Goal: Information Seeking & Learning: Learn about a topic

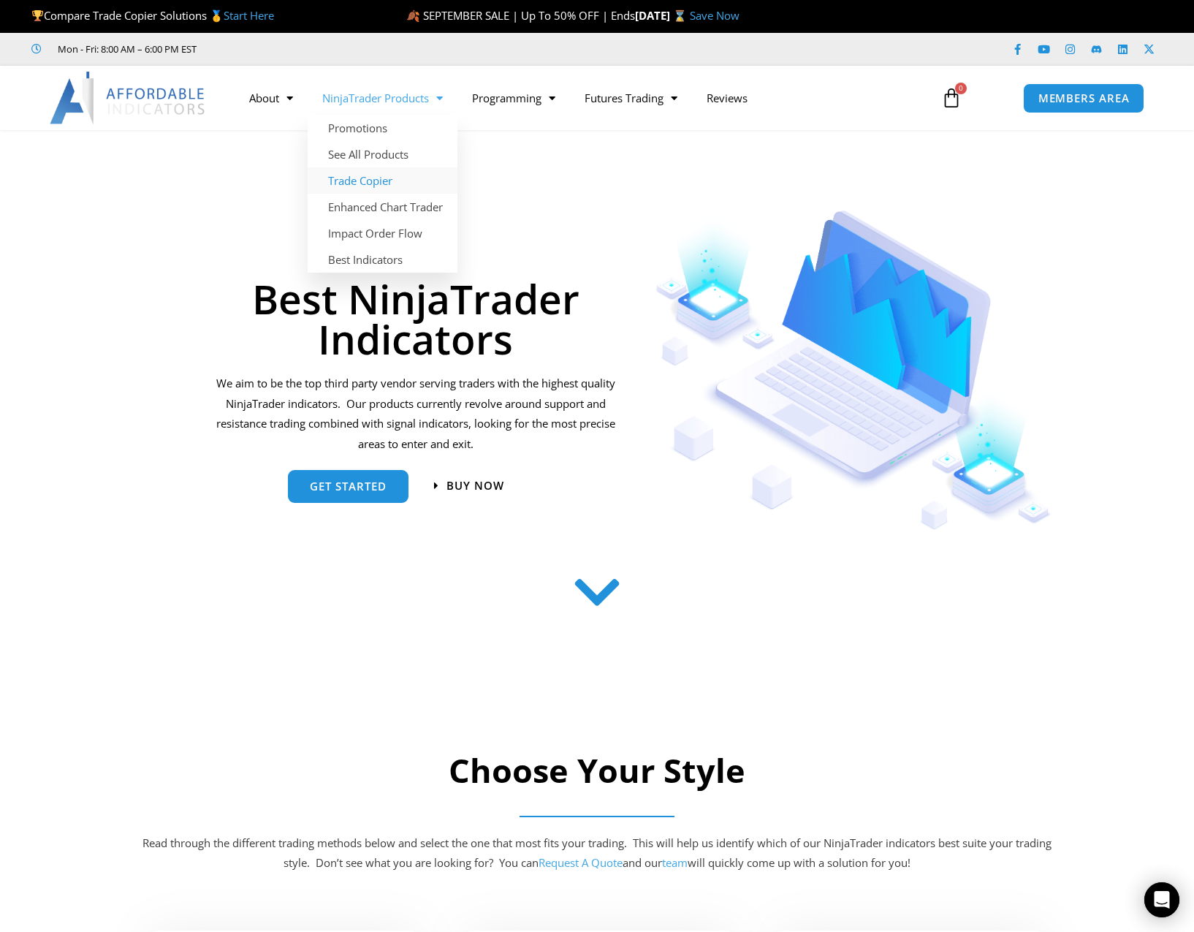
click at [358, 175] on link "Trade Copier" at bounding box center [383, 180] width 150 height 26
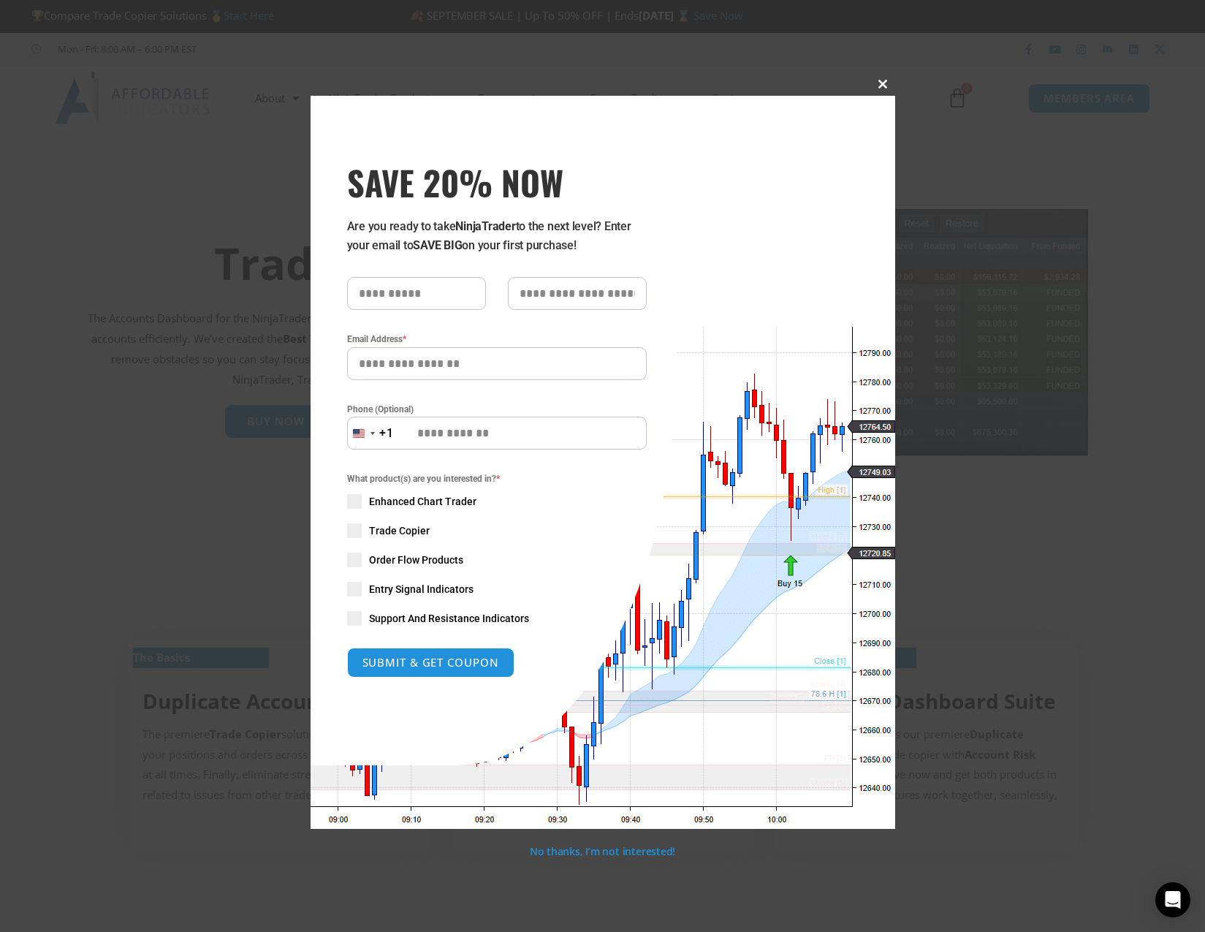
click at [885, 87] on span "SAVE 20% NOW popup" at bounding box center [883, 84] width 23 height 9
